Goal: Communication & Community: Answer question/provide support

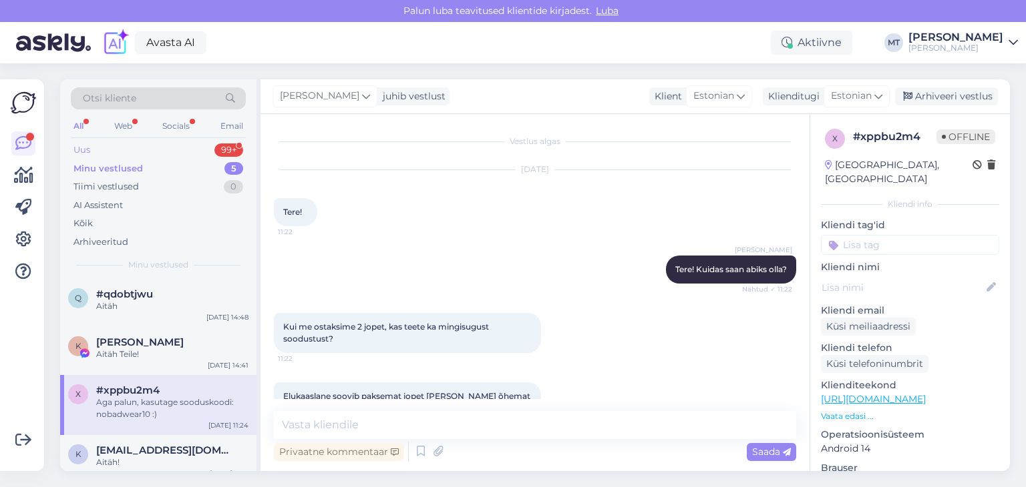
scroll to position [95, 0]
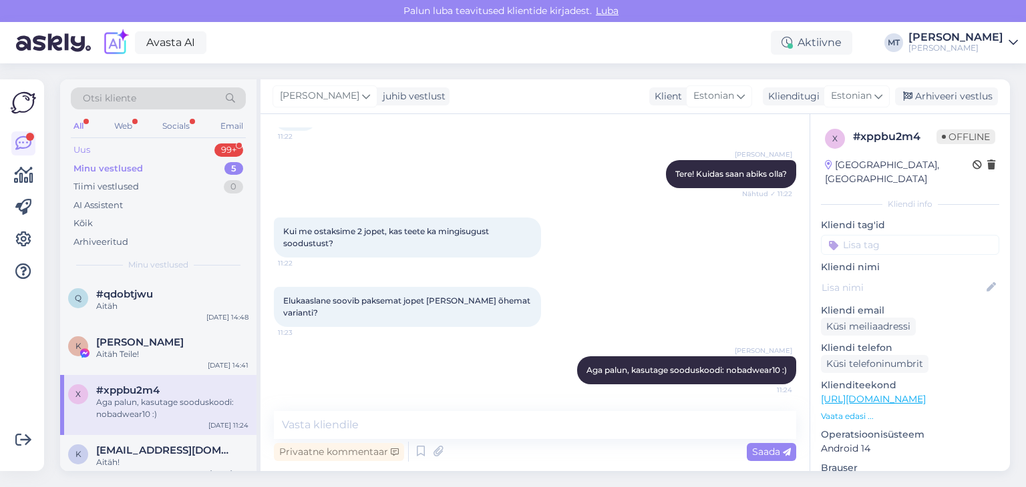
click at [90, 148] on div "Uus" at bounding box center [81, 150] width 17 height 13
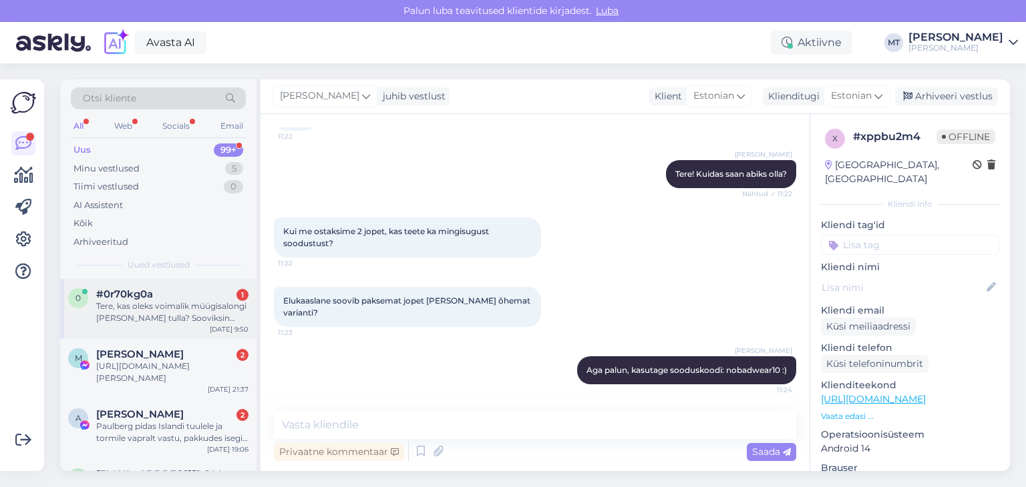
click at [153, 307] on div "Tere, kas oleks voimalik müügisalongi [PERSON_NAME] tulla? Sooviksin mantleid p…" at bounding box center [172, 312] width 152 height 24
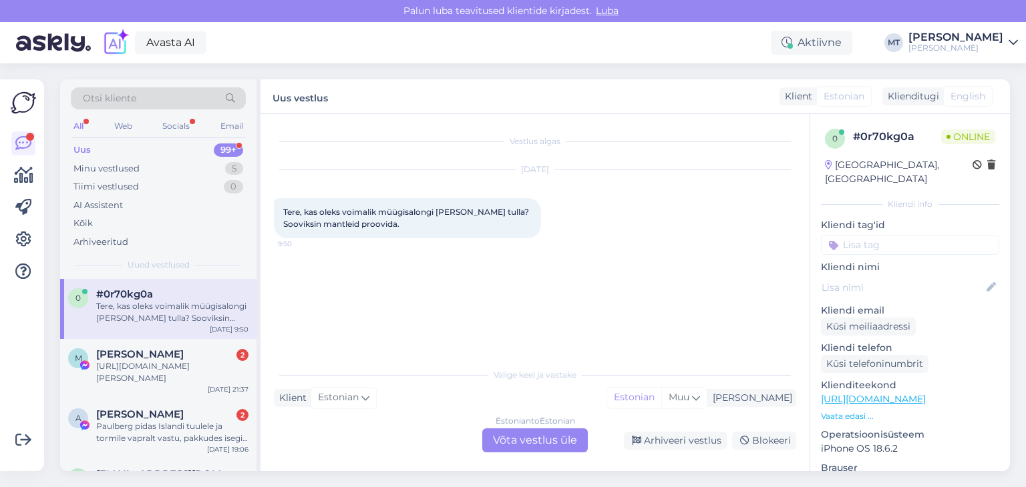
scroll to position [0, 0]
click at [556, 439] on div "Estonian to Estonian Võta vestlus üle" at bounding box center [534, 441] width 105 height 24
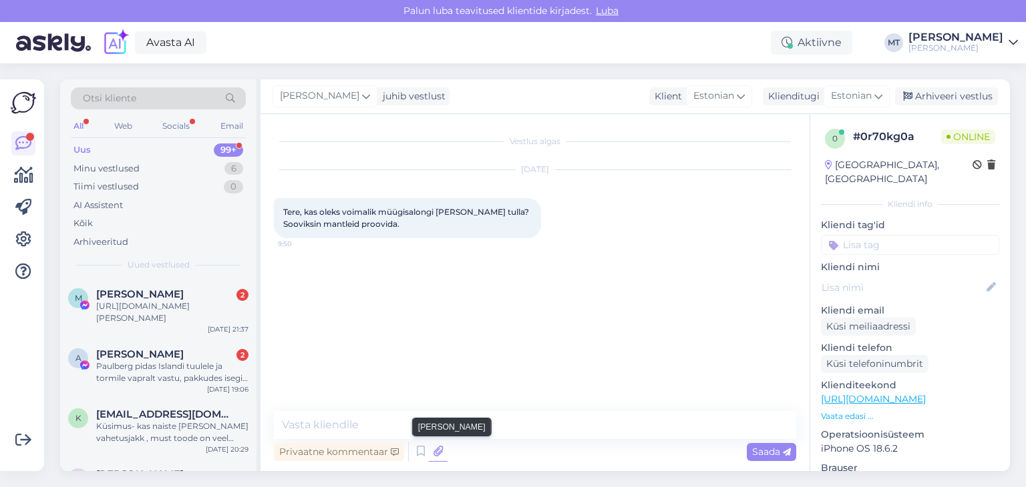
click at [439, 448] on icon at bounding box center [438, 452] width 19 height 20
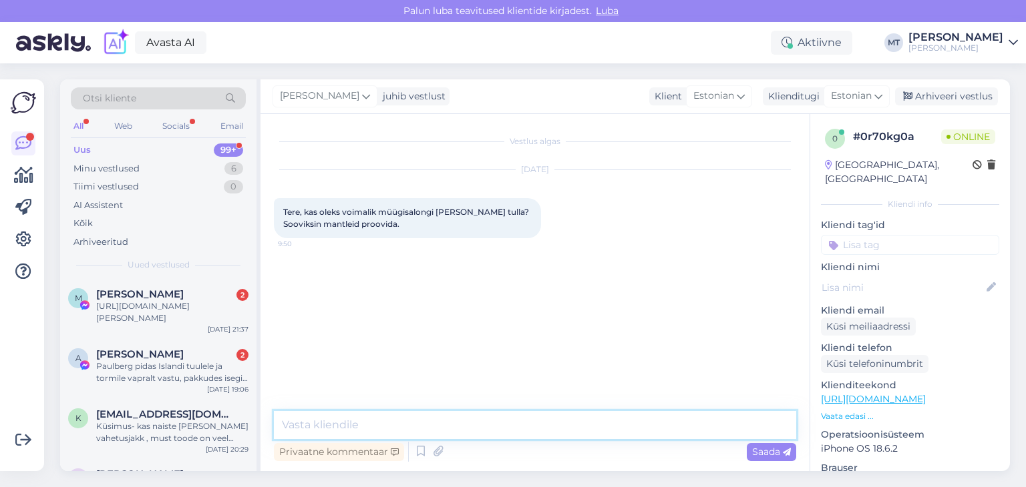
click at [497, 422] on textarea at bounding box center [535, 425] width 522 height 28
type textarea "Tere! Aitäh, et kirjutasite."
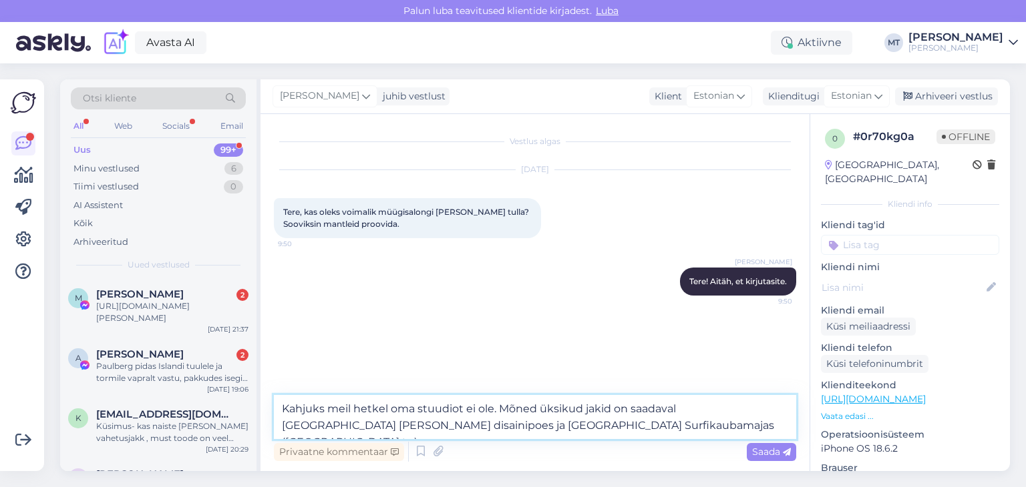
click at [403, 427] on textarea "Kahjuks meil hetkel oma stuudiot ei ole. Mõned üksikud jakid on saadaval [GEOGR…" at bounding box center [535, 417] width 522 height 44
click at [572, 427] on textarea "Kahjuks meil hetkel oma stuudiot ei ole. Mõned üksikud jakid on saadaval [GEOGR…" at bounding box center [535, 417] width 522 height 44
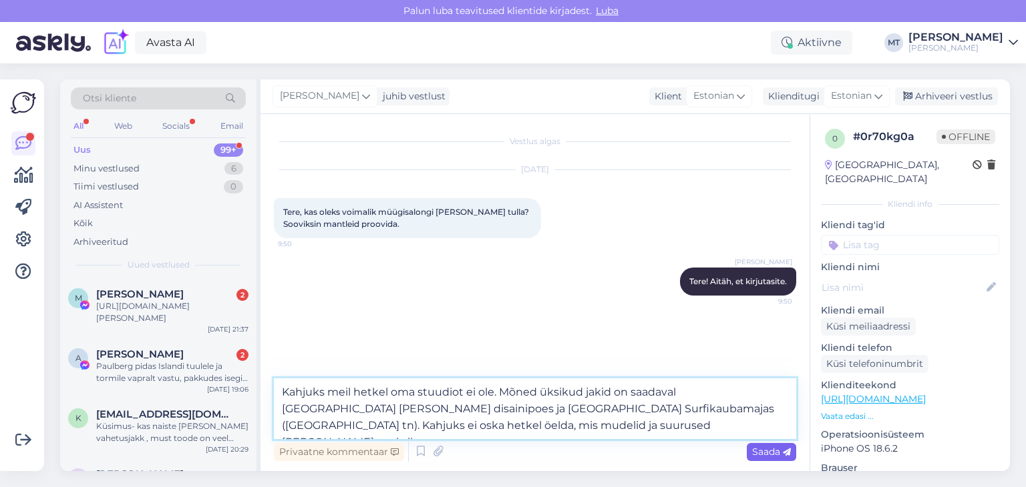
type textarea "Kahjuks meil hetkel oma stuudiot ei ole. Mõned üksikud jakid on saadaval [GEOGR…"
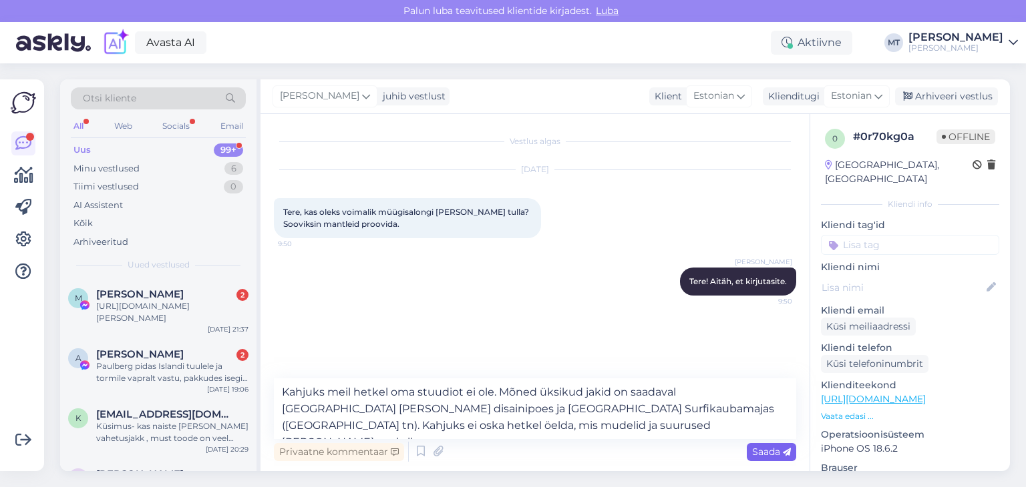
click at [775, 455] on span "Saada" at bounding box center [771, 452] width 39 height 12
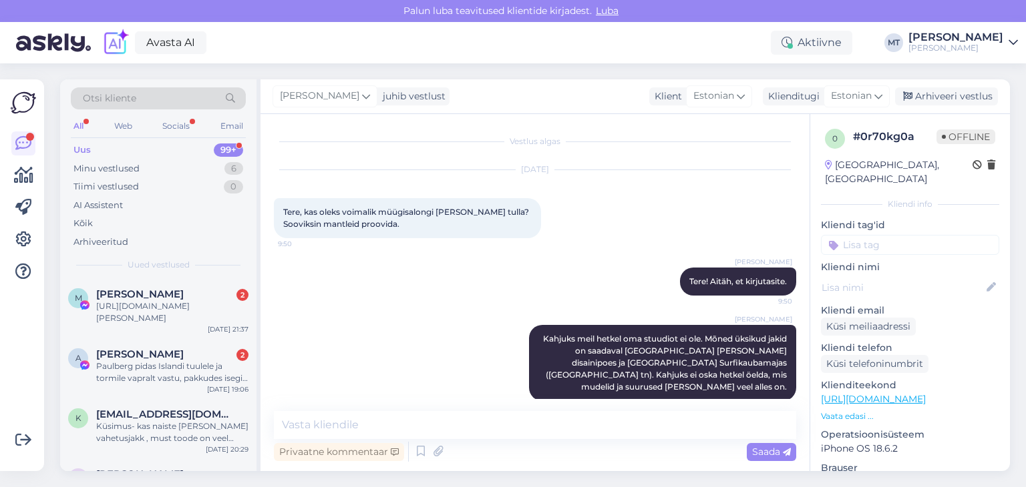
scroll to position [5, 0]
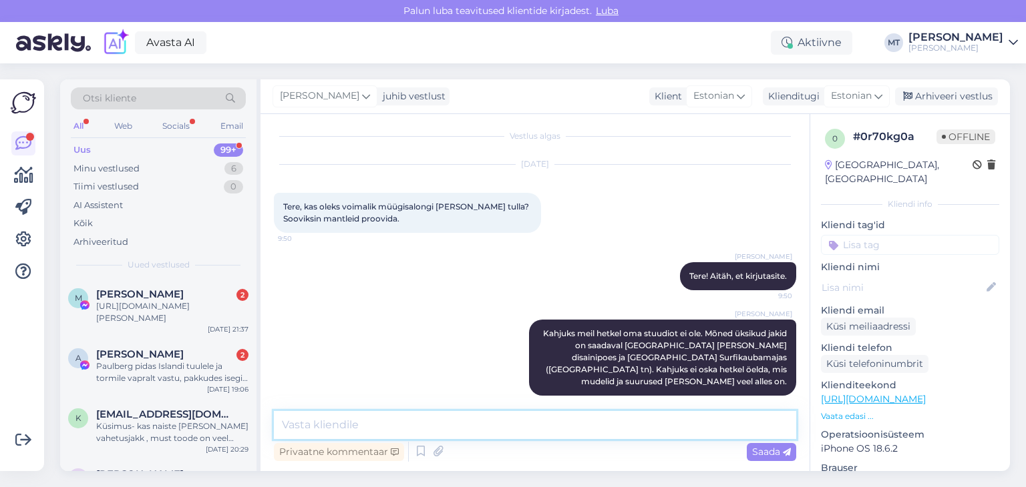
click at [499, 419] on textarea at bounding box center [535, 425] width 522 height 28
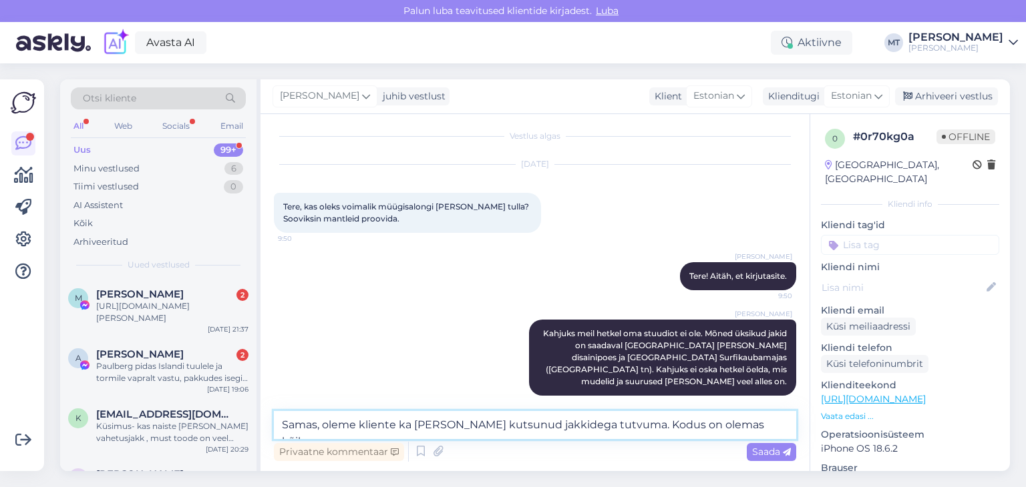
scroll to position [21, 0]
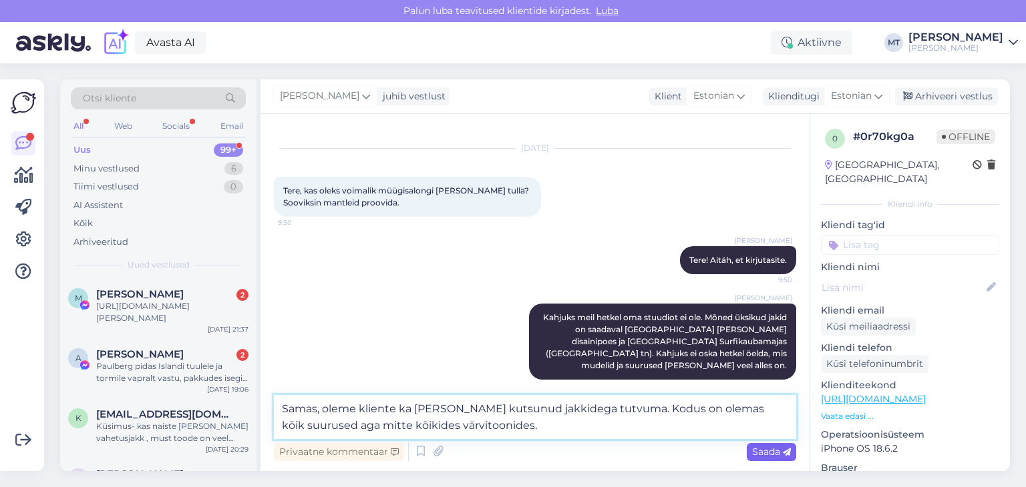
type textarea "Samas, oleme kliente ka [PERSON_NAME] kutsunud jakkidega tutvuma. Kodus on olem…"
click at [768, 449] on span "Saada" at bounding box center [771, 452] width 39 height 12
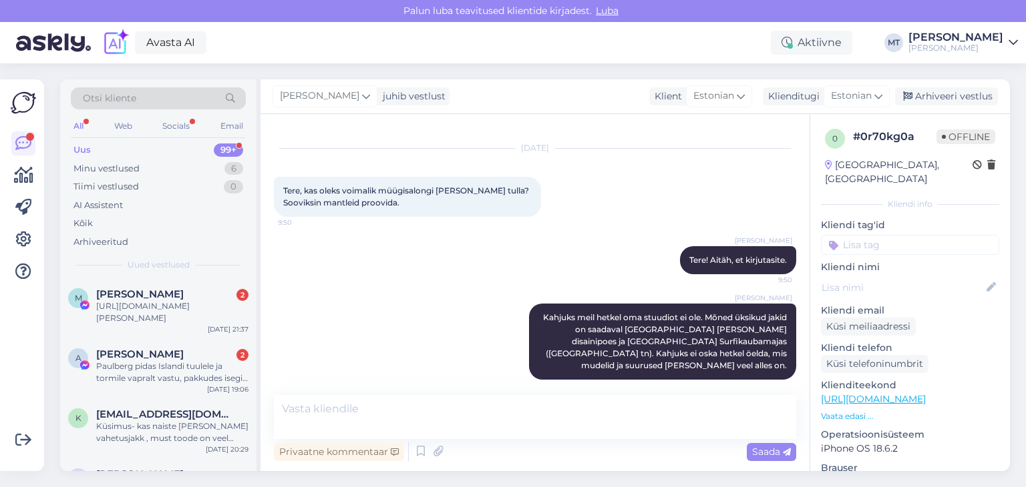
scroll to position [86, 0]
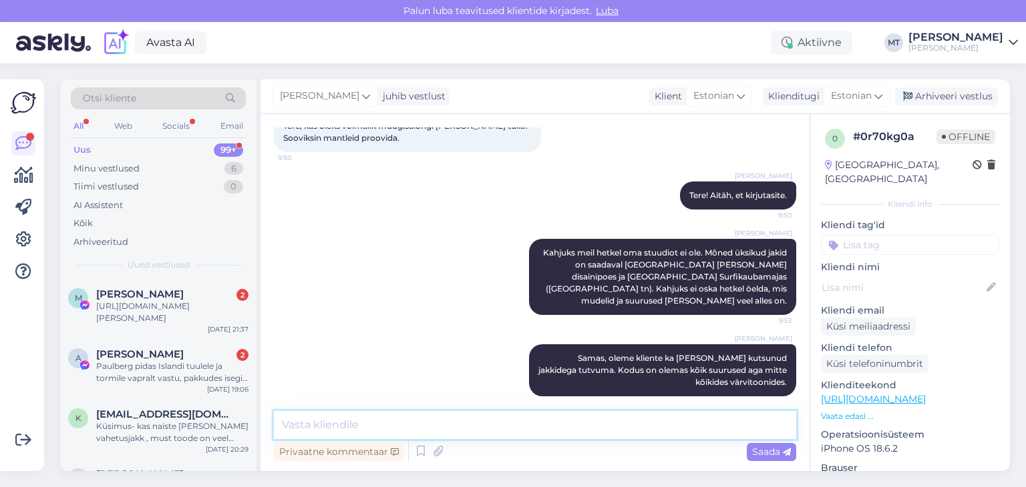
click at [655, 427] on textarea at bounding box center [535, 425] width 522 height 28
click at [361, 426] on textarea "[PERSON_NAME], Tööstuse 43 aadressil." at bounding box center [535, 425] width 522 height 28
type textarea "Elame Kalamajas, Tööstuse 43 aadressil."
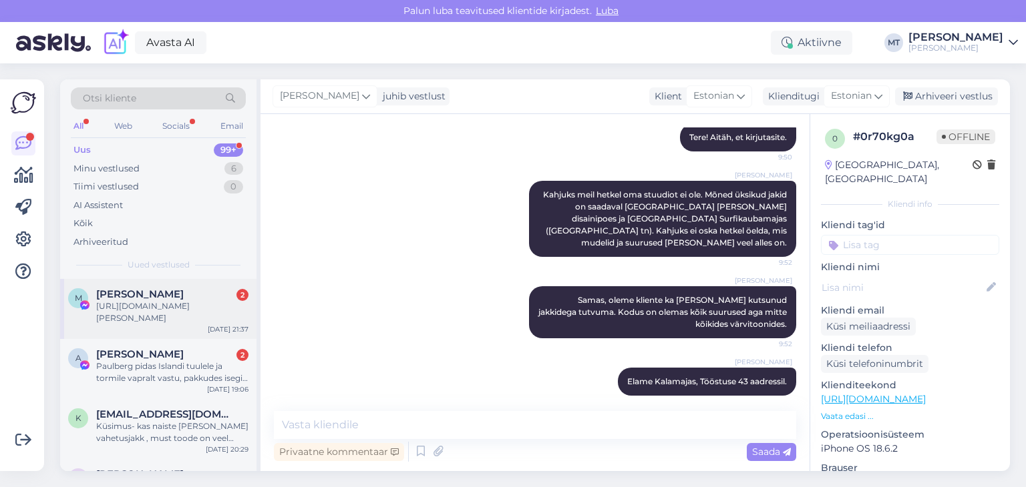
click at [154, 310] on div "[URL][DOMAIN_NAME][PERSON_NAME]" at bounding box center [172, 312] width 152 height 24
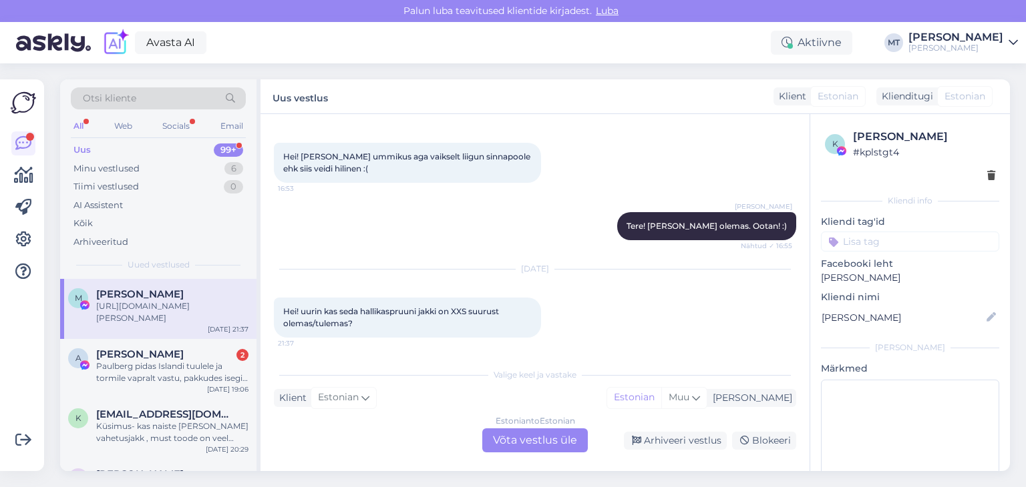
click at [547, 443] on div "Estonian to Estonian Võta vestlus üle" at bounding box center [534, 441] width 105 height 24
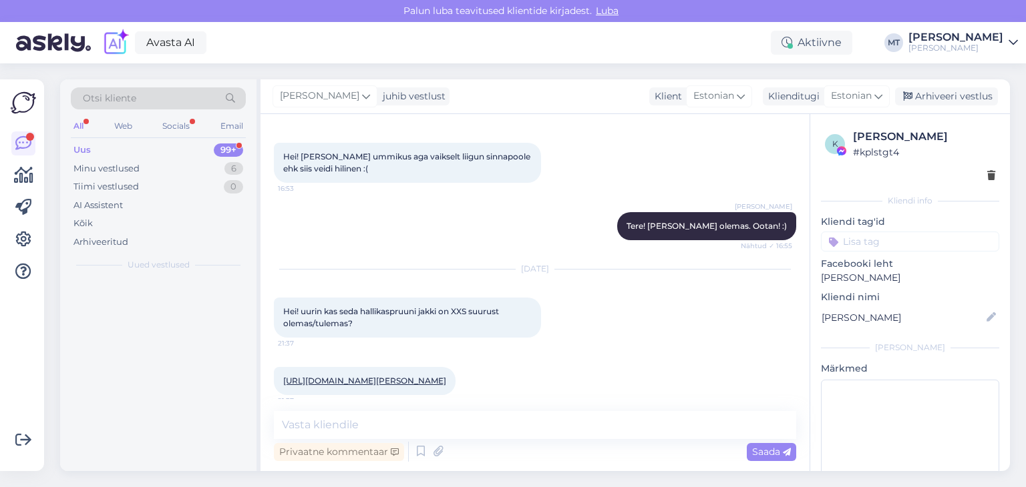
scroll to position [1526, 0]
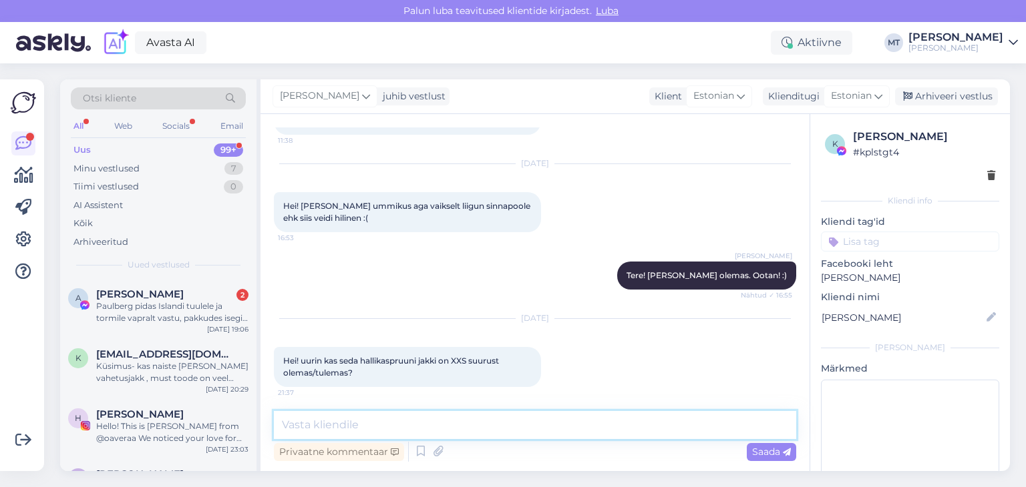
click at [497, 429] on textarea at bounding box center [535, 425] width 522 height 28
click at [419, 422] on textarea at bounding box center [535, 425] width 522 height 28
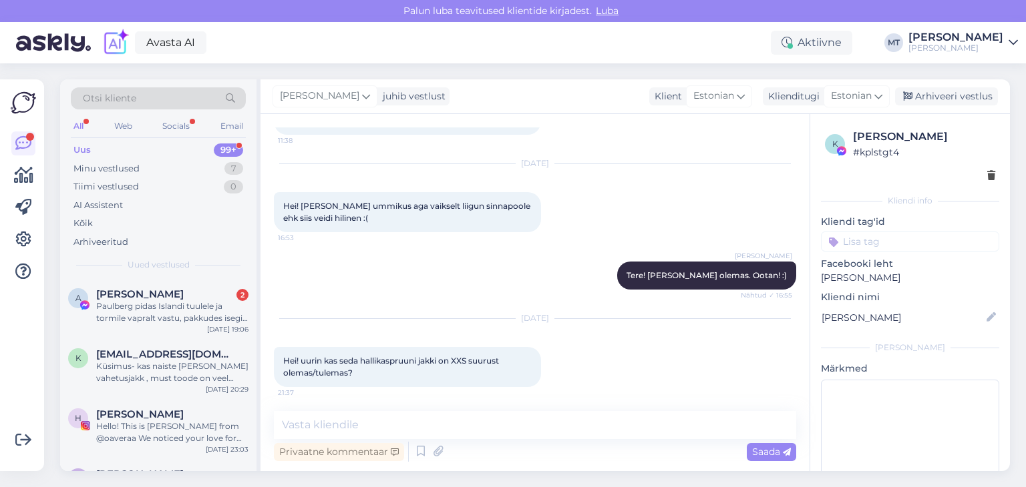
click at [446, 425] on link "[URL][DOMAIN_NAME][PERSON_NAME]" at bounding box center [364, 430] width 163 height 10
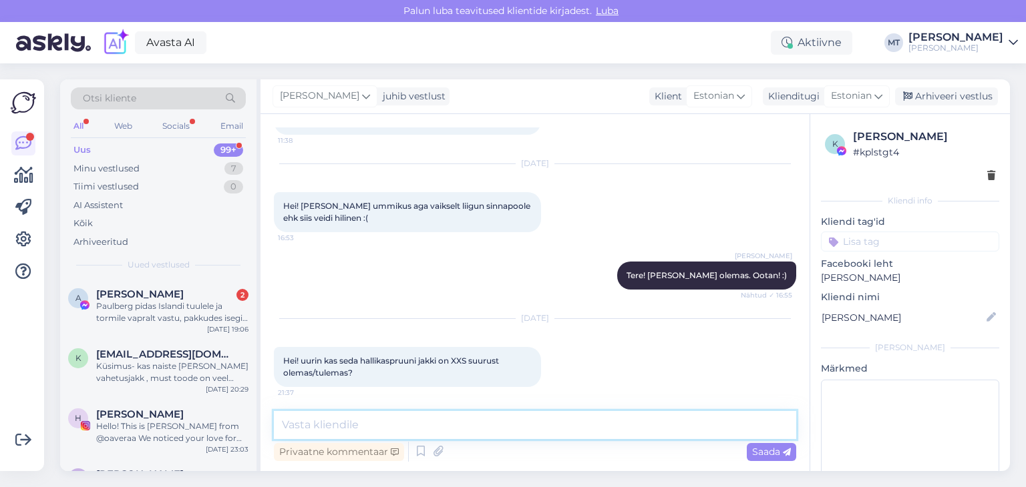
click at [425, 434] on textarea at bounding box center [535, 425] width 522 height 28
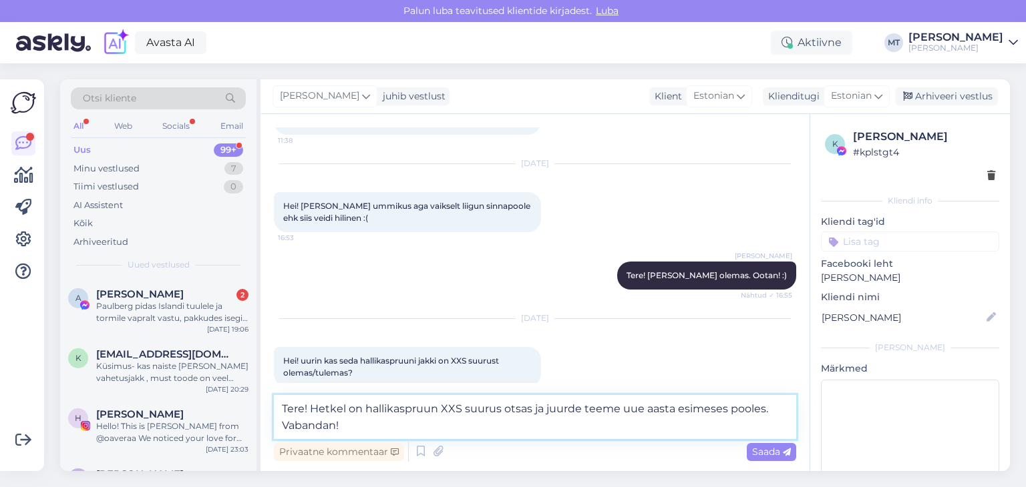
click at [645, 412] on textarea "Tere! Hetkel on hallikaspruun XXS suurus otsas ja juurde teeme uue aasta esimes…" at bounding box center [535, 417] width 522 height 44
click at [622, 409] on textarea "Tere! Hetkel on hallikaspruun XXS suurus otsas ja juurde teeme uue aasta esimes…" at bounding box center [535, 417] width 522 height 44
type textarea "Tere! Hetkel on hallikaspruun XXS suurus otsas ja juurde teeme alles uue aasta …"
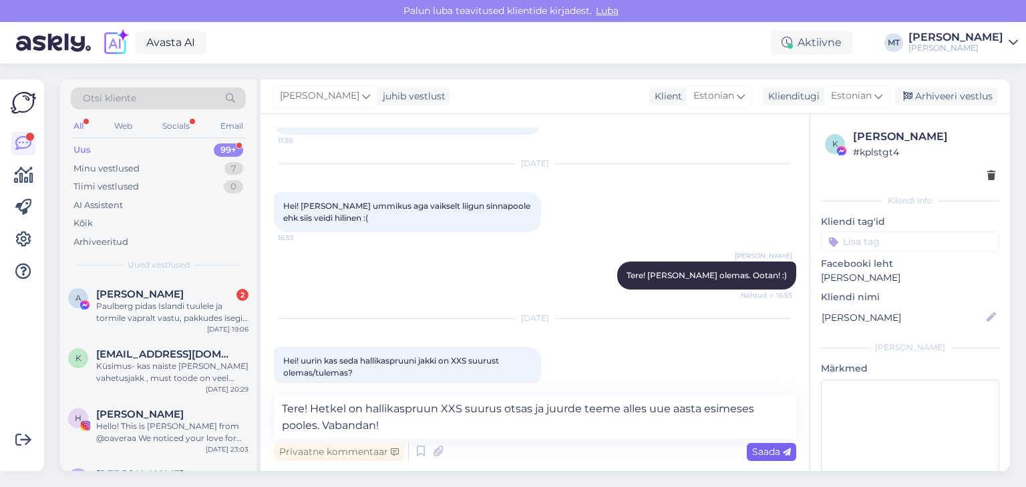
click at [766, 455] on span "Saada" at bounding box center [771, 452] width 39 height 12
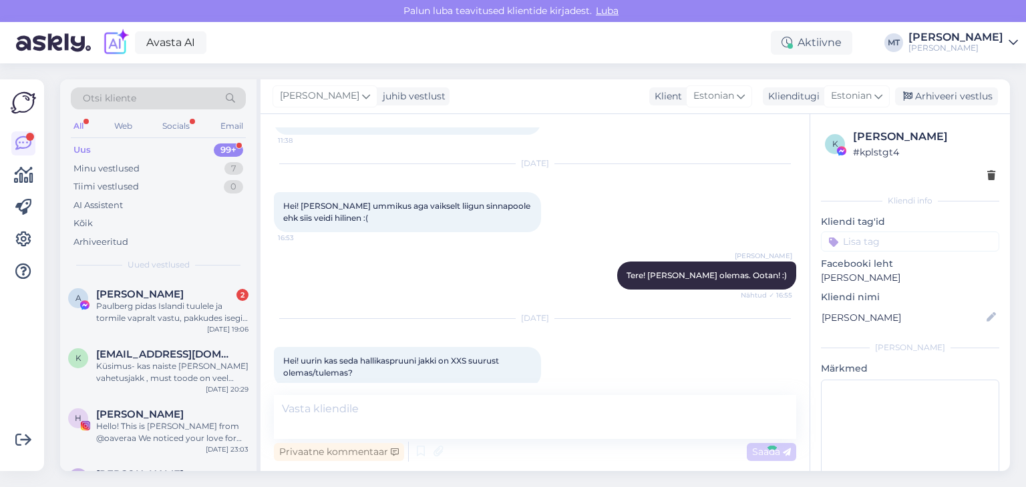
scroll to position [1624, 0]
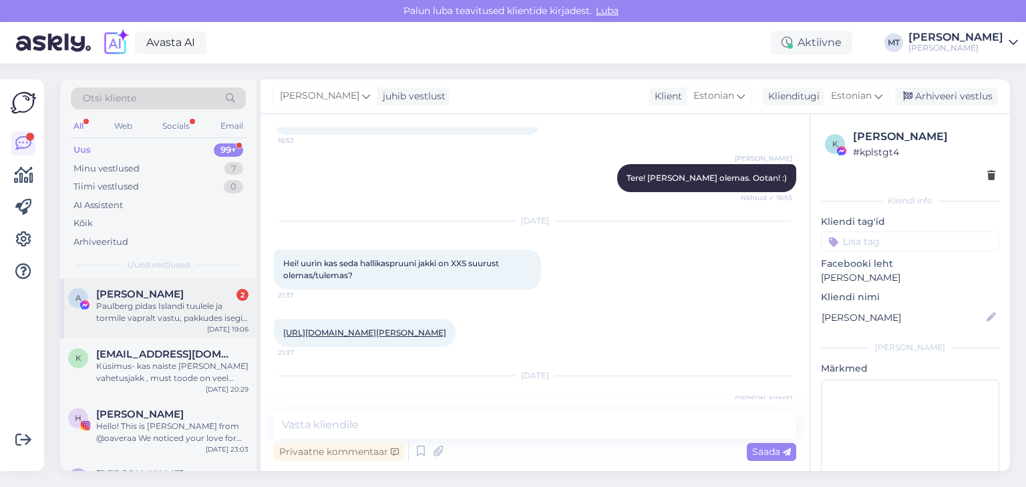
click at [166, 310] on div "Paulberg pidas Islandi tuulele ja tormile vapralt vastu, pakkudes isegi jääkoop…" at bounding box center [172, 312] width 152 height 24
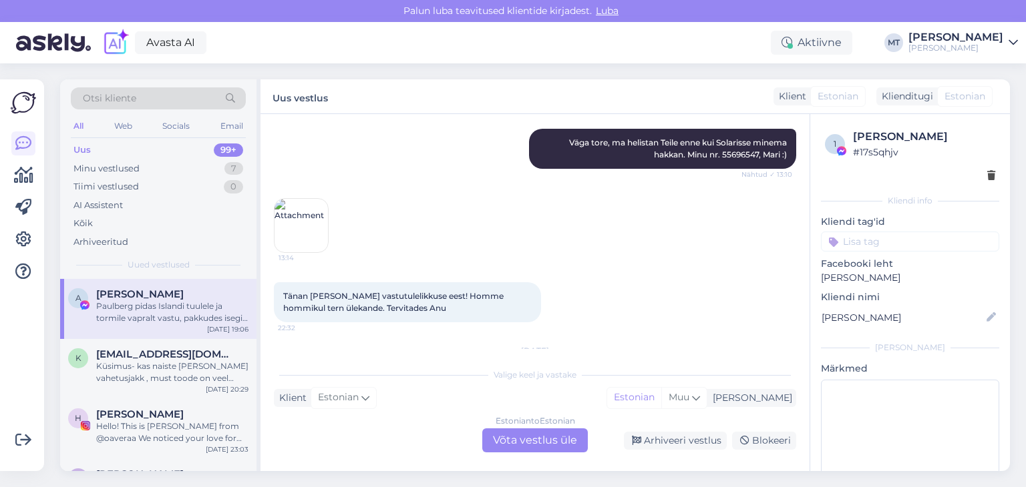
click at [304, 381] on img at bounding box center [300, 407] width 53 height 53
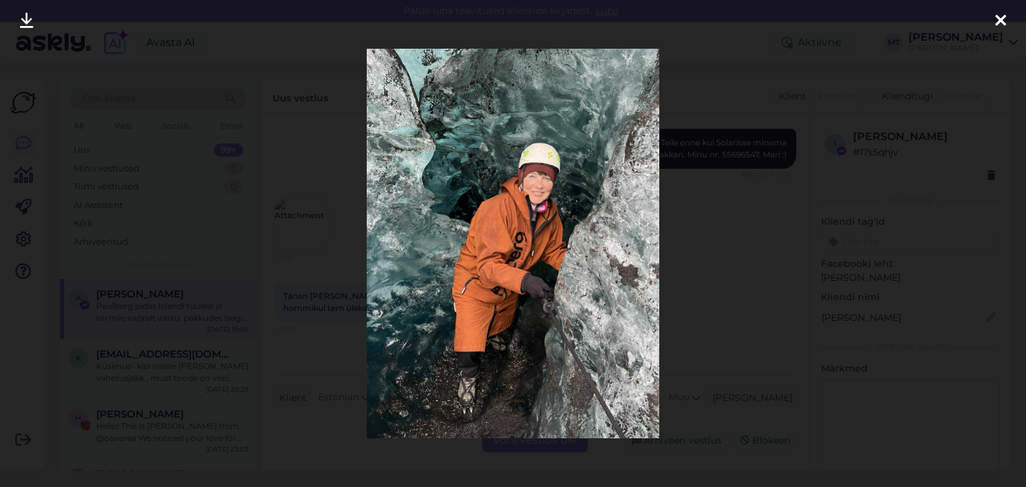
click at [1000, 21] on icon at bounding box center [1000, 21] width 11 height 17
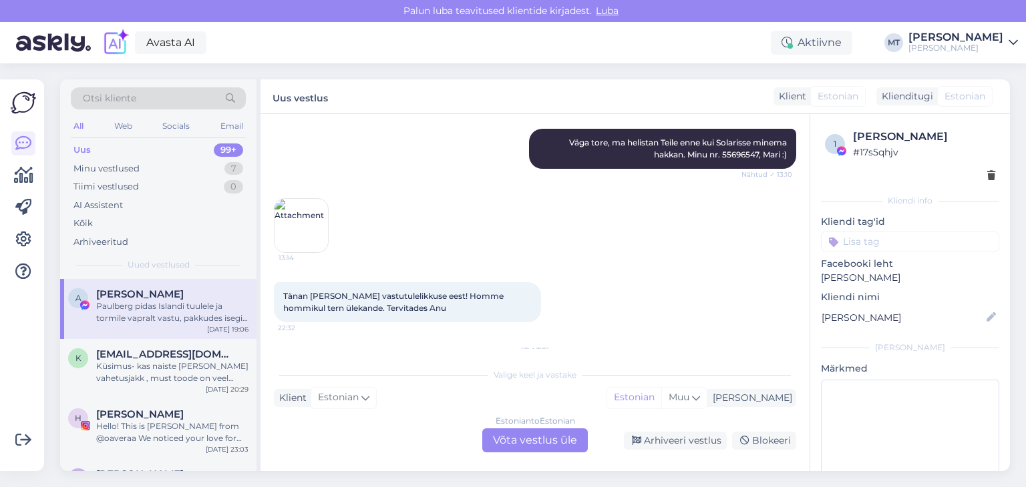
click at [515, 447] on div "Estonian to Estonian Võta vestlus üle" at bounding box center [534, 441] width 105 height 24
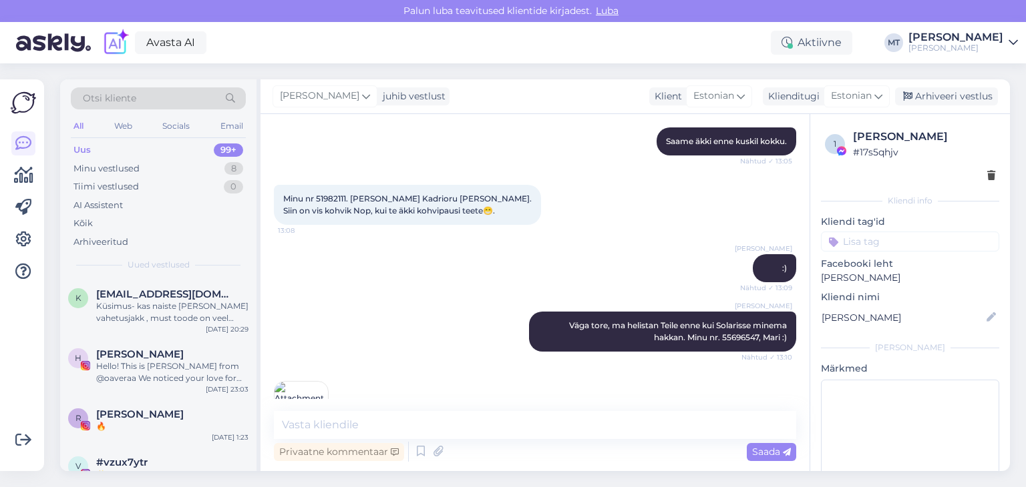
scroll to position [3123, 0]
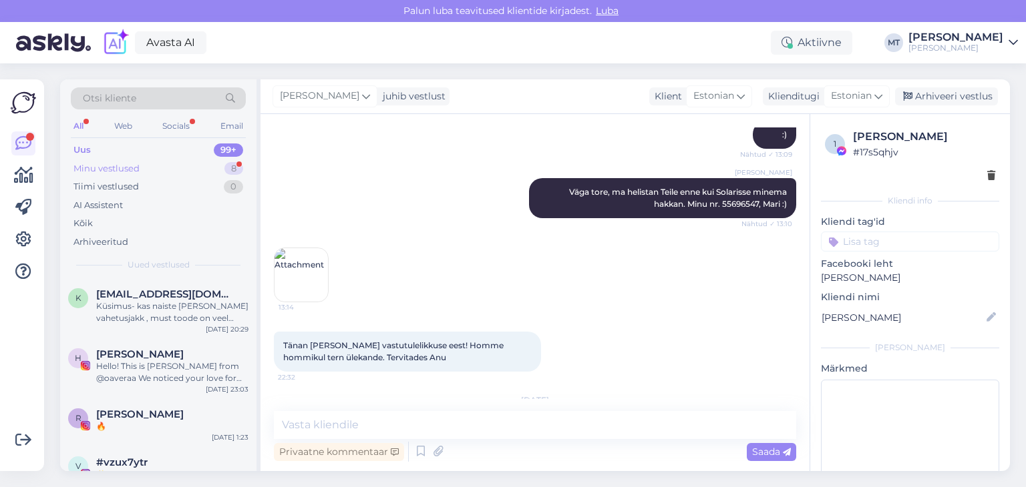
click at [104, 168] on div "Minu vestlused" at bounding box center [106, 168] width 66 height 13
